Goal: Find specific page/section: Find specific page/section

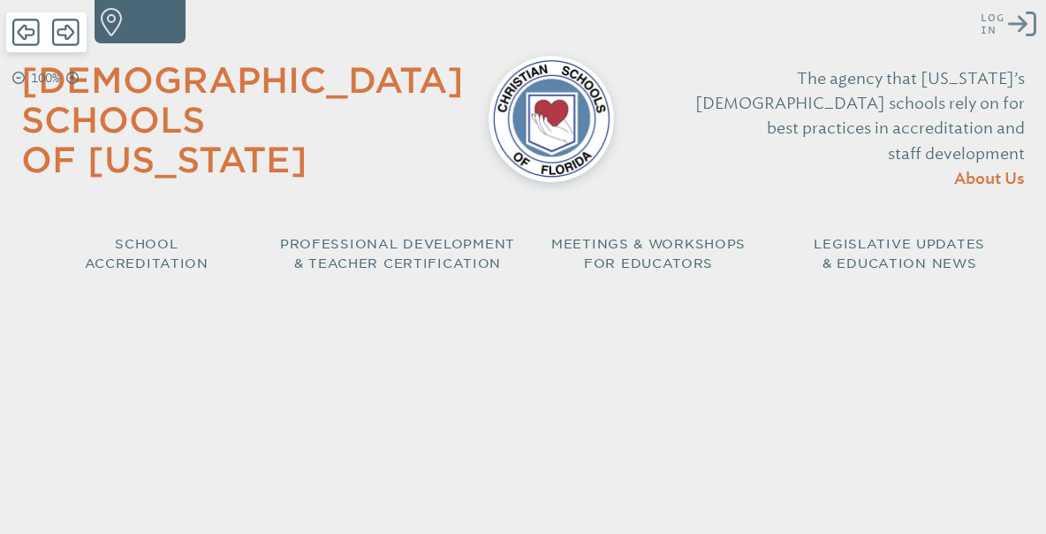
click at [1018, 30] on icon "Log in or Create Account" at bounding box center [1022, 24] width 28 height 28
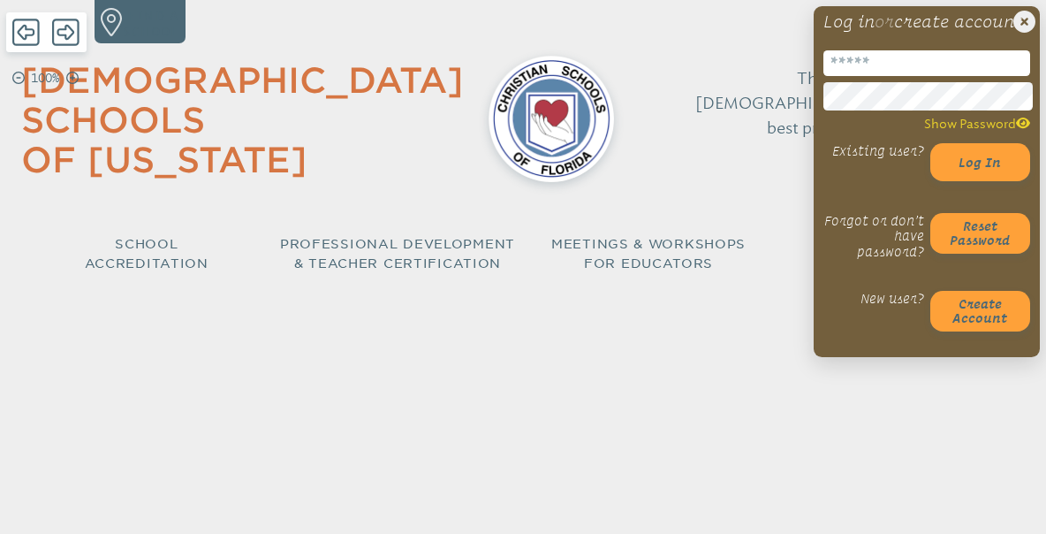
click at [916, 76] on input "email" at bounding box center [926, 63] width 207 height 26
type input "**********"
click at [989, 181] on button "Log in" at bounding box center [980, 162] width 101 height 38
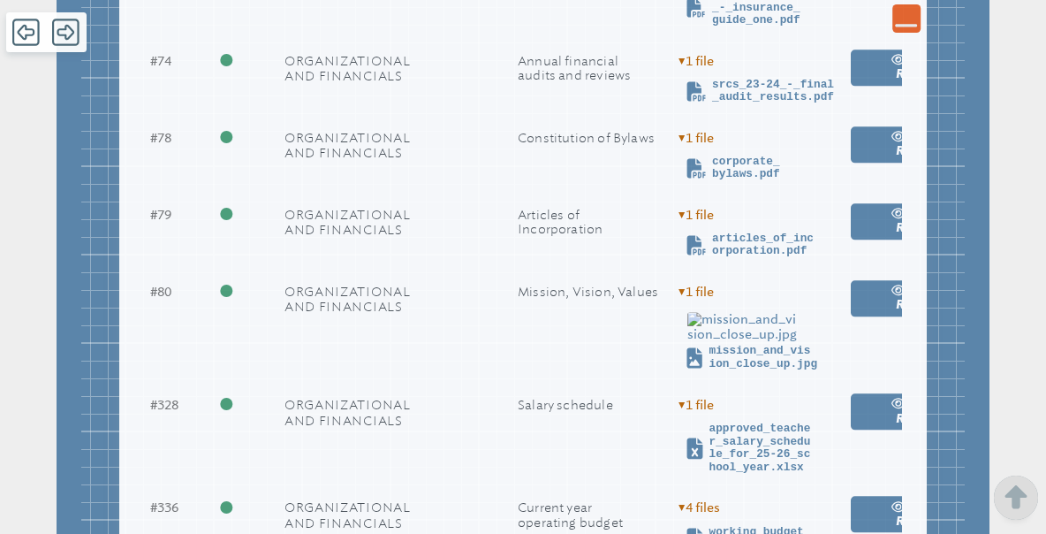
scroll to position [2868, 0]
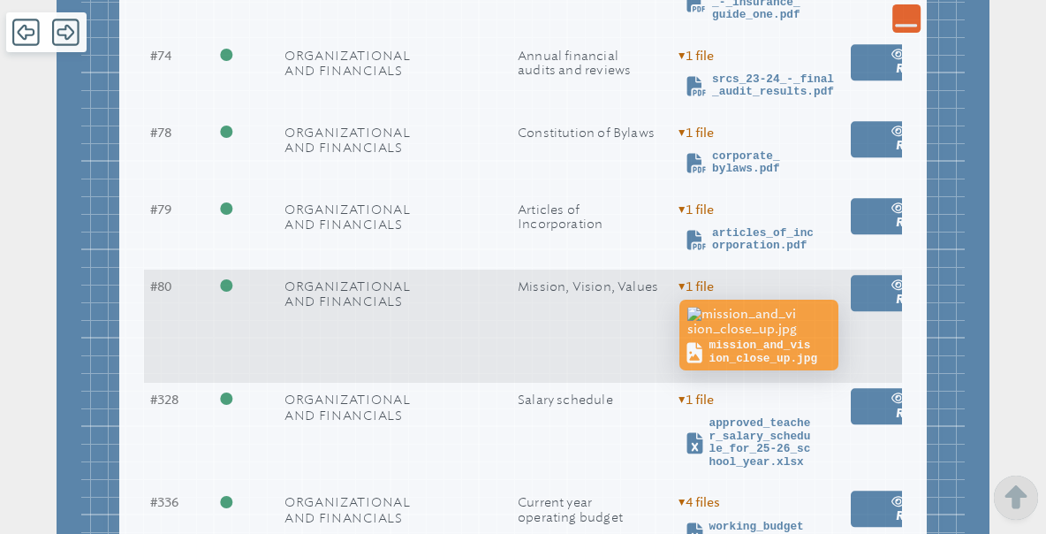
click at [723, 339] on img at bounding box center [759, 321] width 150 height 35
